Goal: Book appointment/travel/reservation

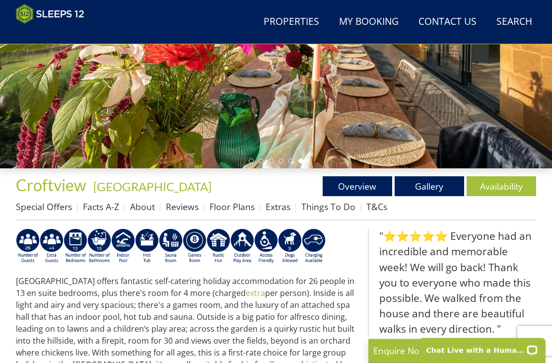
click at [47, 186] on span "Croftview" at bounding box center [51, 185] width 70 height 19
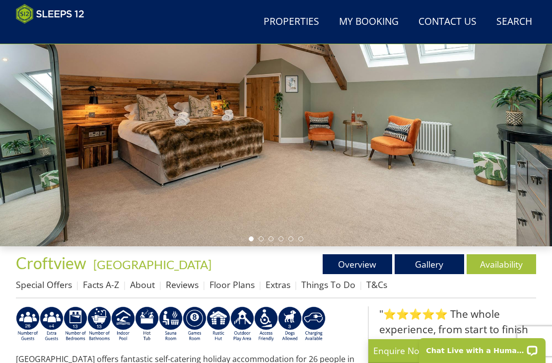
click at [433, 266] on link "Gallery" at bounding box center [428, 264] width 69 height 20
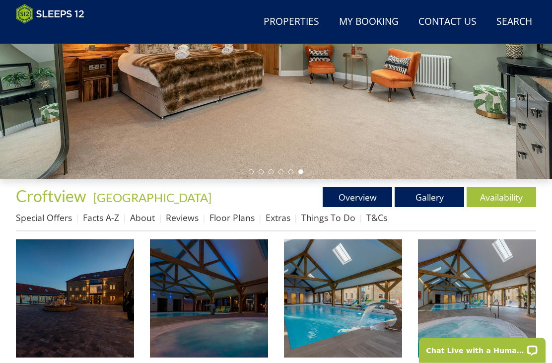
scroll to position [196, 0]
click at [86, 320] on img at bounding box center [75, 298] width 118 height 118
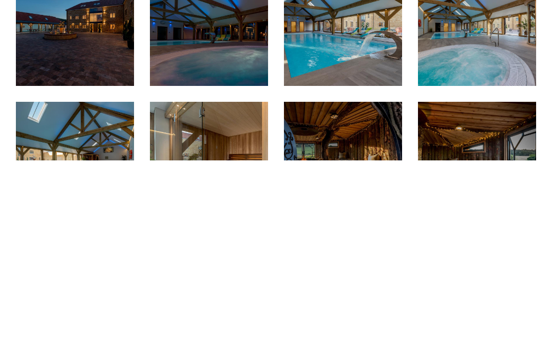
scroll to position [468, 0]
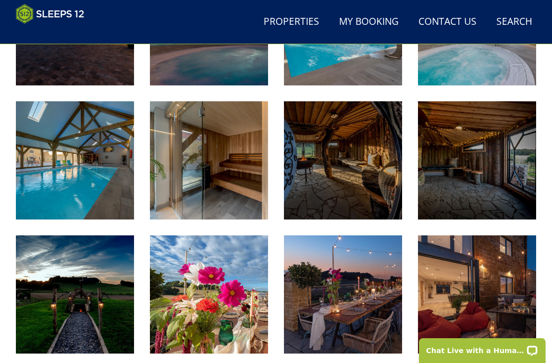
click at [60, 298] on img at bounding box center [75, 294] width 118 height 118
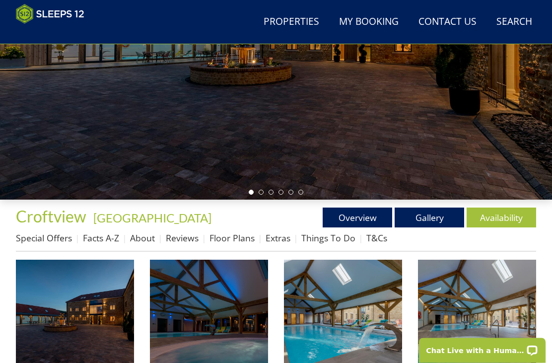
scroll to position [176, 0]
click at [496, 217] on link "Availability" at bounding box center [500, 217] width 69 height 20
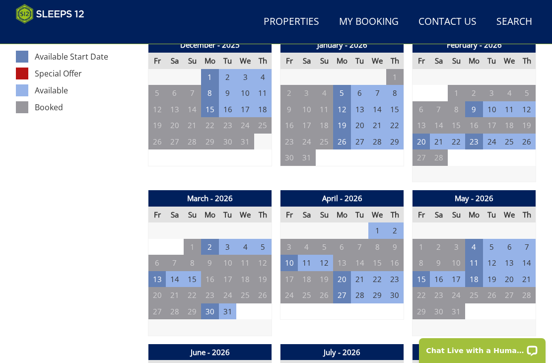
scroll to position [561, 0]
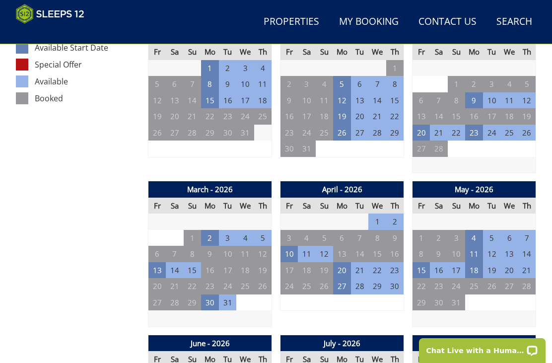
click at [157, 265] on td "13" at bounding box center [157, 270] width 18 height 16
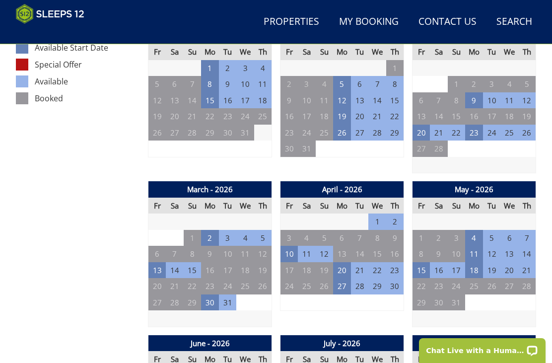
click at [288, 249] on td "10" at bounding box center [289, 254] width 18 height 16
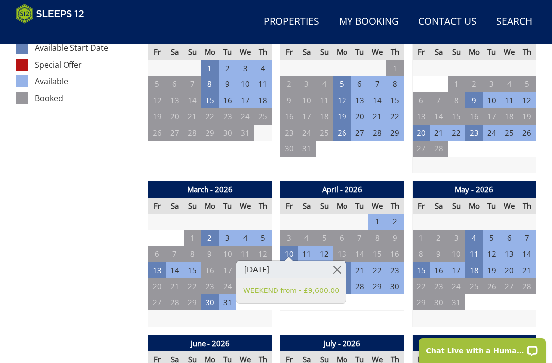
click at [421, 267] on td "15" at bounding box center [421, 270] width 18 height 16
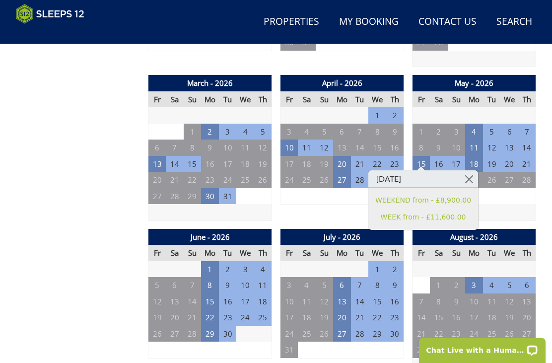
scroll to position [669, 0]
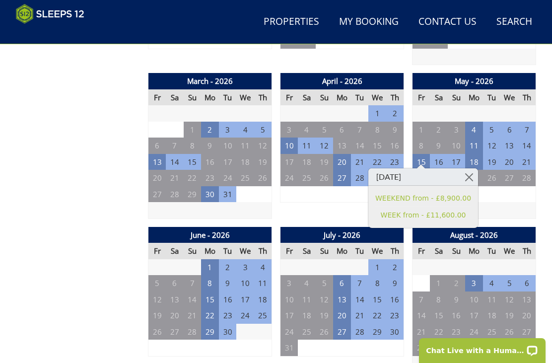
click at [209, 262] on td "1" at bounding box center [210, 267] width 18 height 16
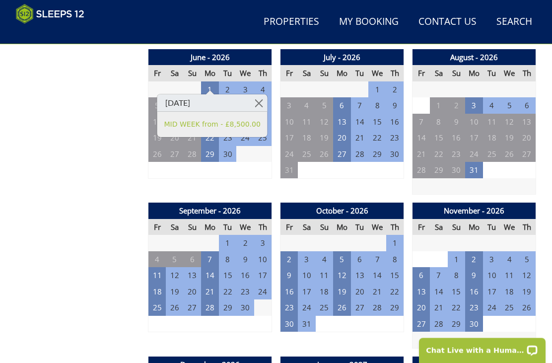
scroll to position [847, 0]
click at [158, 267] on td "11" at bounding box center [157, 275] width 18 height 16
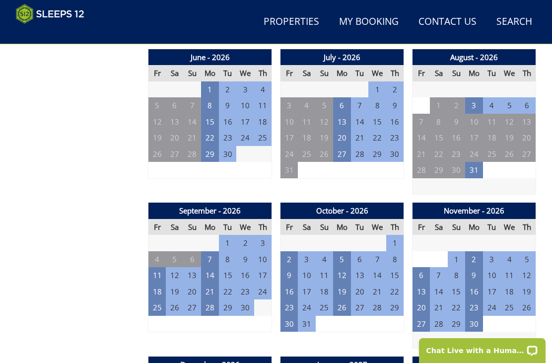
click at [155, 304] on td "25" at bounding box center [157, 307] width 18 height 16
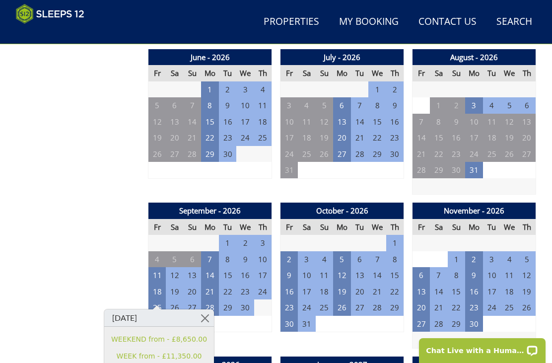
click at [154, 285] on td "18" at bounding box center [157, 291] width 18 height 16
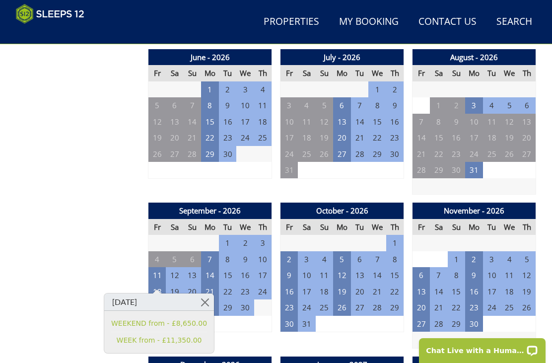
click at [287, 251] on td "2" at bounding box center [289, 259] width 18 height 16
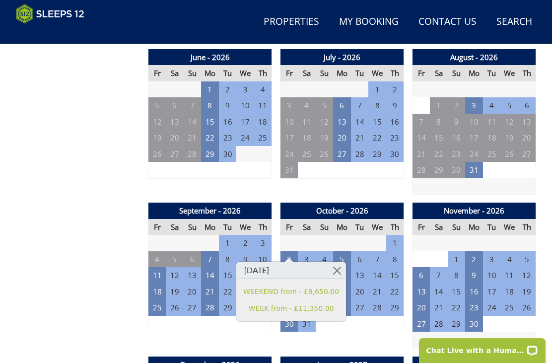
click at [184, 328] on div "September - 2026 Fr Sa Su Mo Tu We Th 28 29 30 31 1 2 3 4 5 6 7 8 9 10 11 12" at bounding box center [210, 275] width 124 height 146
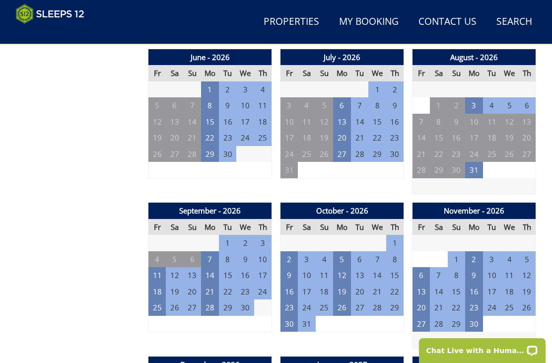
click at [292, 271] on td "9" at bounding box center [289, 275] width 18 height 16
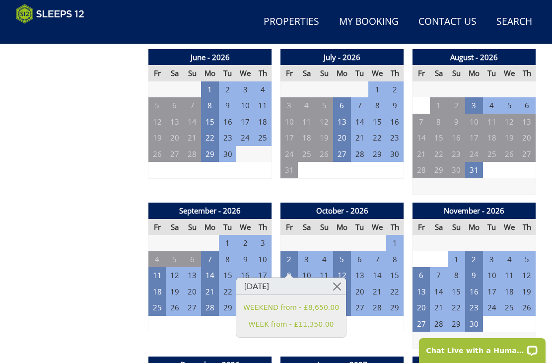
click at [195, 335] on div "September - 2026 Fr Sa Su Mo Tu We Th 28 29 30 31 1 2 3 4 5 6 7 8 9 10 11 12" at bounding box center [210, 275] width 124 height 146
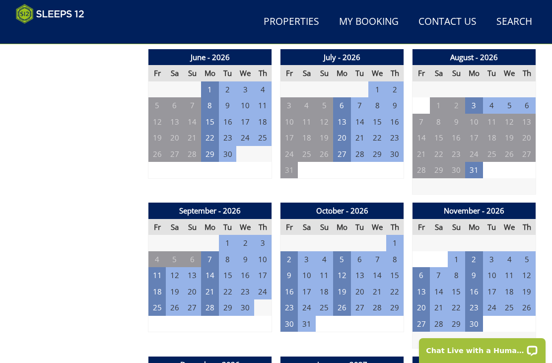
click at [290, 299] on td "23" at bounding box center [289, 307] width 18 height 16
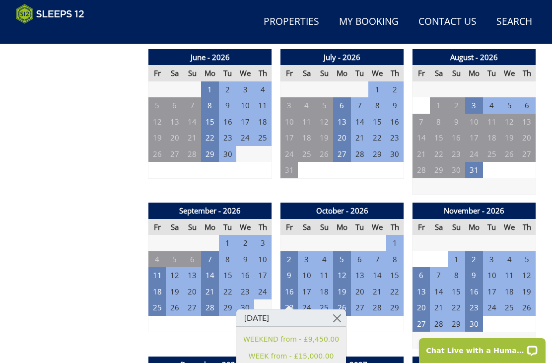
click at [427, 272] on td "6" at bounding box center [421, 275] width 18 height 16
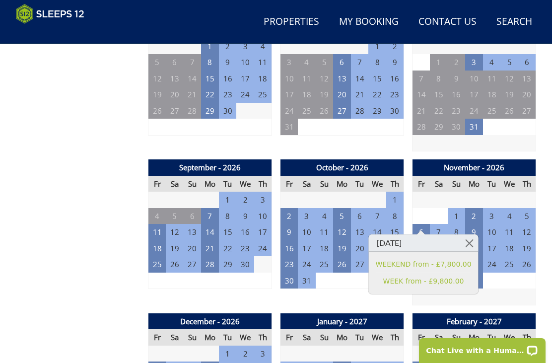
scroll to position [950, 0]
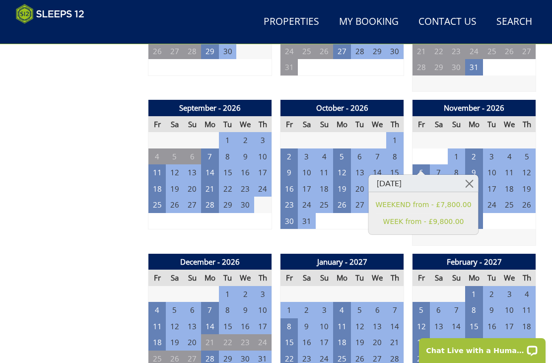
click at [157, 303] on td "4" at bounding box center [157, 310] width 18 height 16
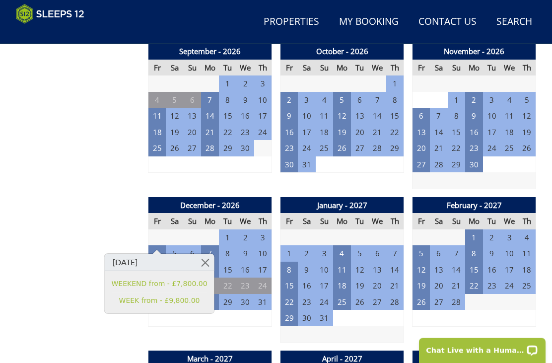
scroll to position [1006, 0]
click at [289, 261] on td "8" at bounding box center [289, 269] width 18 height 16
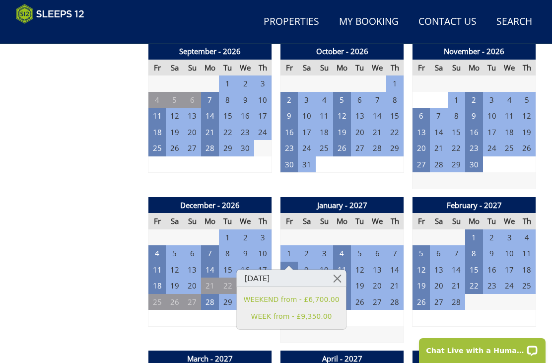
click at [387, 326] on td at bounding box center [342, 334] width 124 height 16
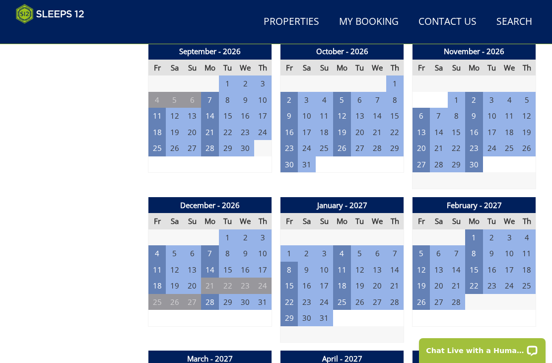
click at [289, 277] on td "15" at bounding box center [289, 285] width 18 height 16
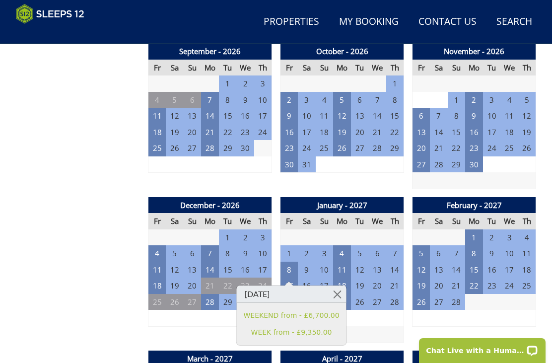
click at [368, 326] on td at bounding box center [342, 334] width 124 height 16
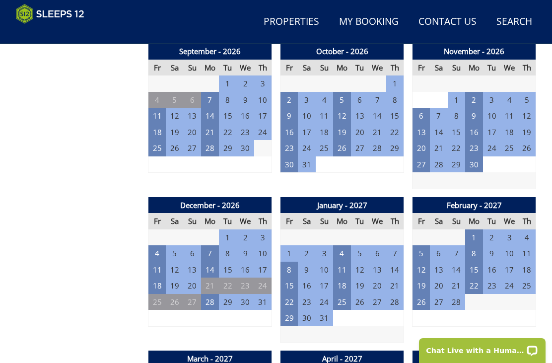
click at [287, 294] on td "22" at bounding box center [289, 302] width 18 height 16
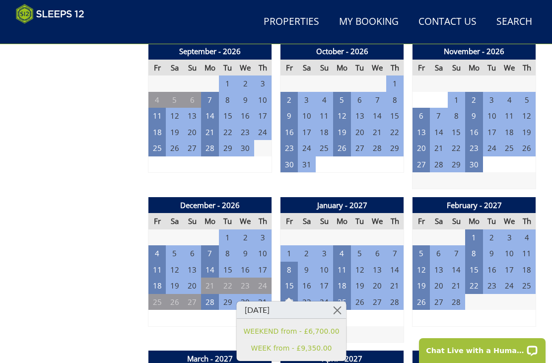
click at [365, 326] on td at bounding box center [342, 334] width 124 height 16
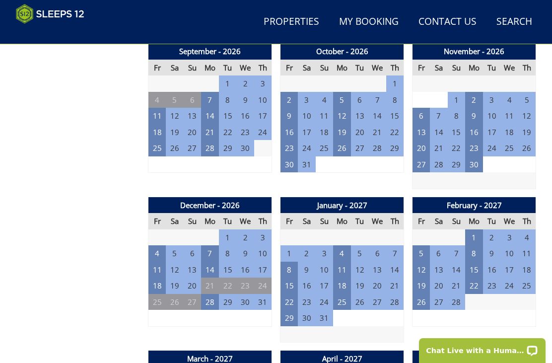
click at [288, 310] on td "29" at bounding box center [289, 318] width 18 height 16
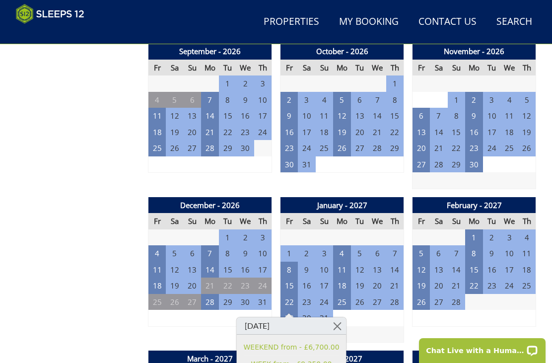
click at [421, 245] on td "5" at bounding box center [421, 253] width 18 height 16
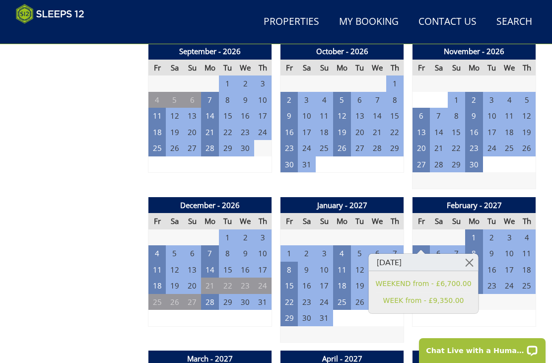
click at [349, 326] on td at bounding box center [342, 334] width 124 height 16
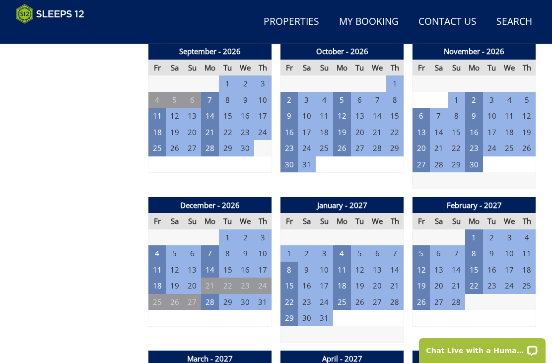
click at [422, 261] on td "12" at bounding box center [421, 269] width 18 height 16
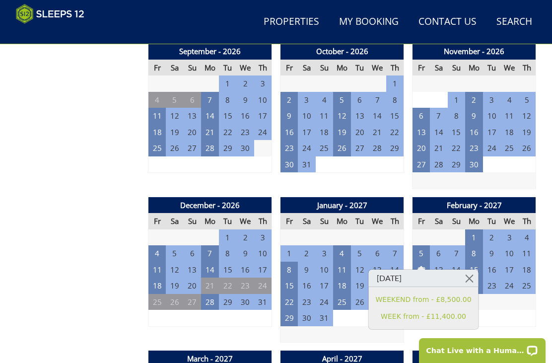
click at [351, 326] on td at bounding box center [342, 334] width 124 height 16
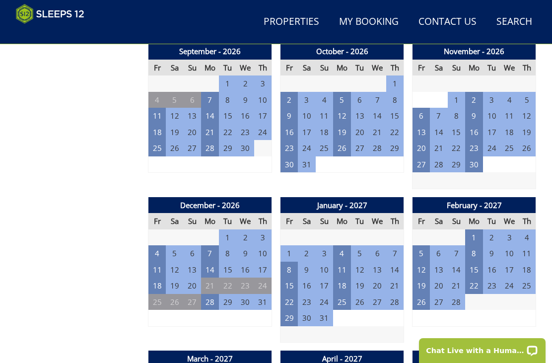
click at [423, 245] on td "5" at bounding box center [421, 253] width 18 height 16
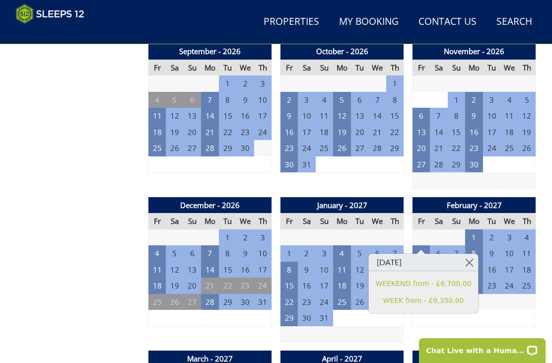
click at [350, 327] on td at bounding box center [342, 334] width 124 height 16
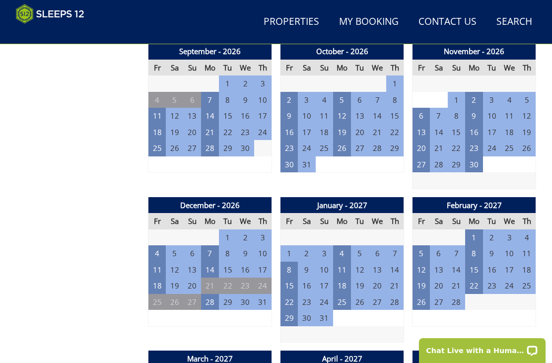
click at [421, 294] on td "26" at bounding box center [421, 302] width 18 height 16
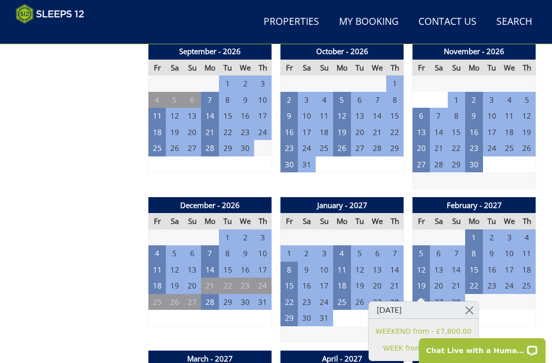
click at [339, 326] on td at bounding box center [342, 334] width 124 height 16
